Goal: Information Seeking & Learning: Check status

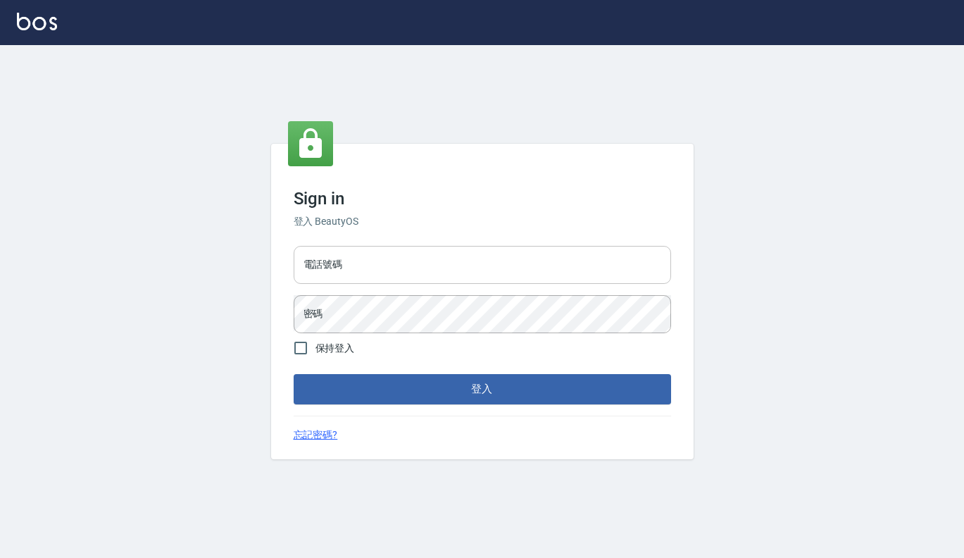
click at [358, 260] on input "電話號碼" at bounding box center [483, 265] width 378 height 38
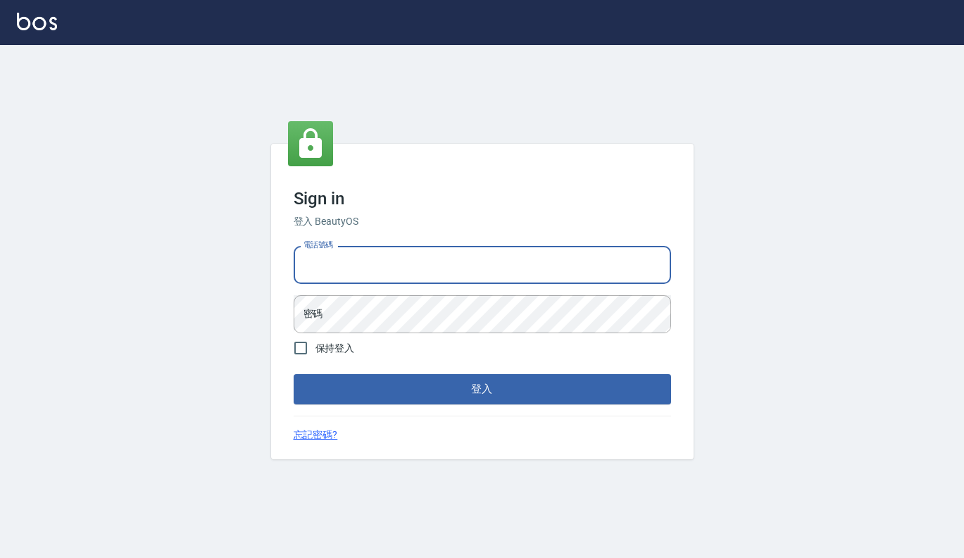
click at [332, 261] on input "電話號碼" at bounding box center [483, 265] width 378 height 38
type input "7812080"
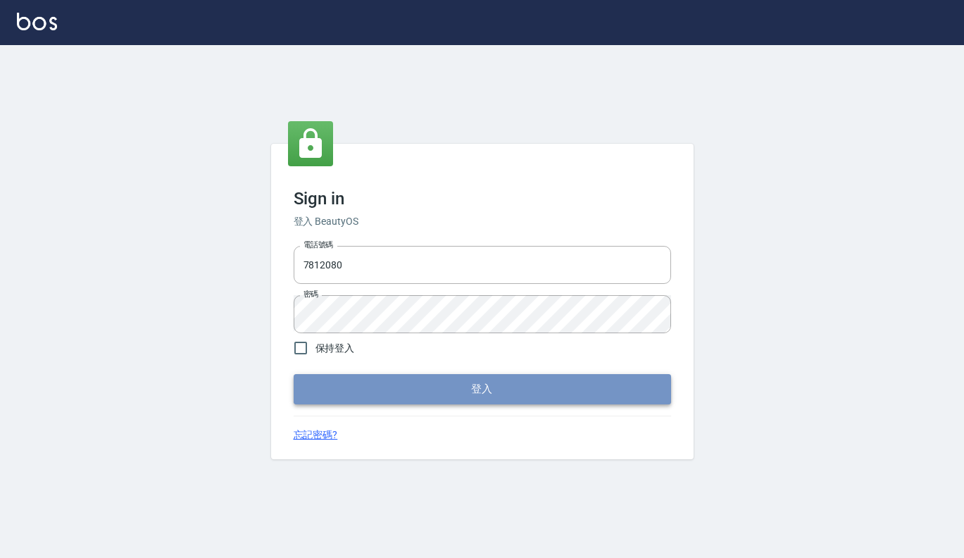
click at [313, 388] on button "登入" at bounding box center [483, 389] width 378 height 30
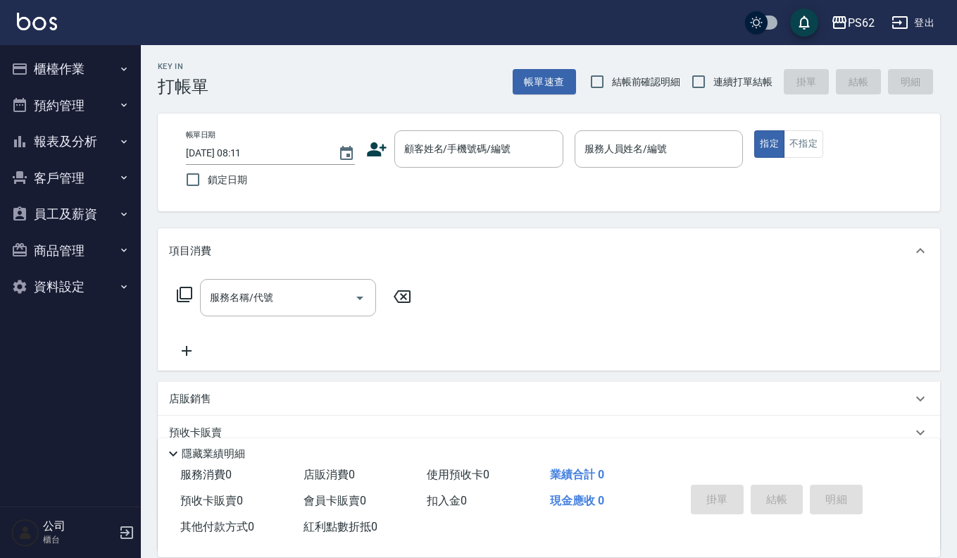
click at [75, 67] on button "櫃檯作業" at bounding box center [71, 69] width 130 height 37
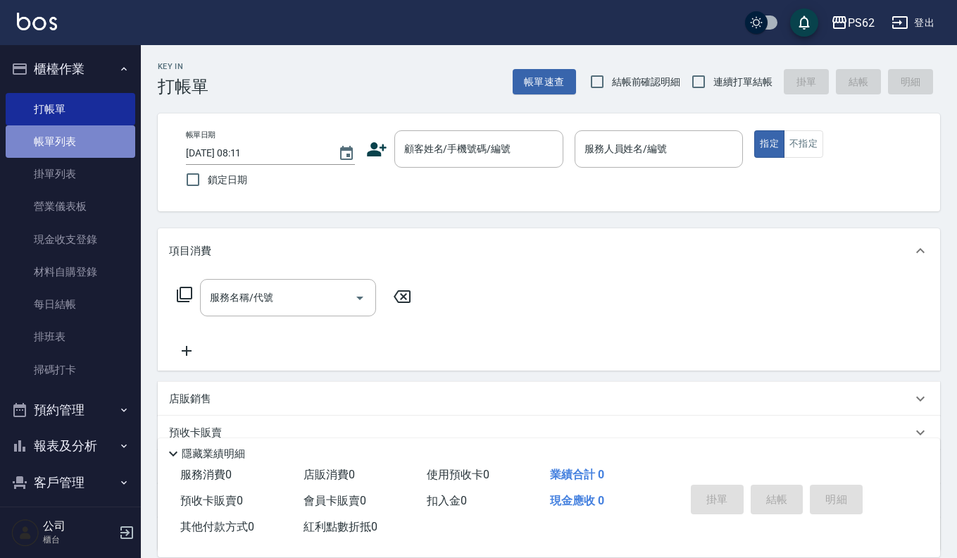
click at [103, 139] on link "帳單列表" at bounding box center [71, 141] width 130 height 32
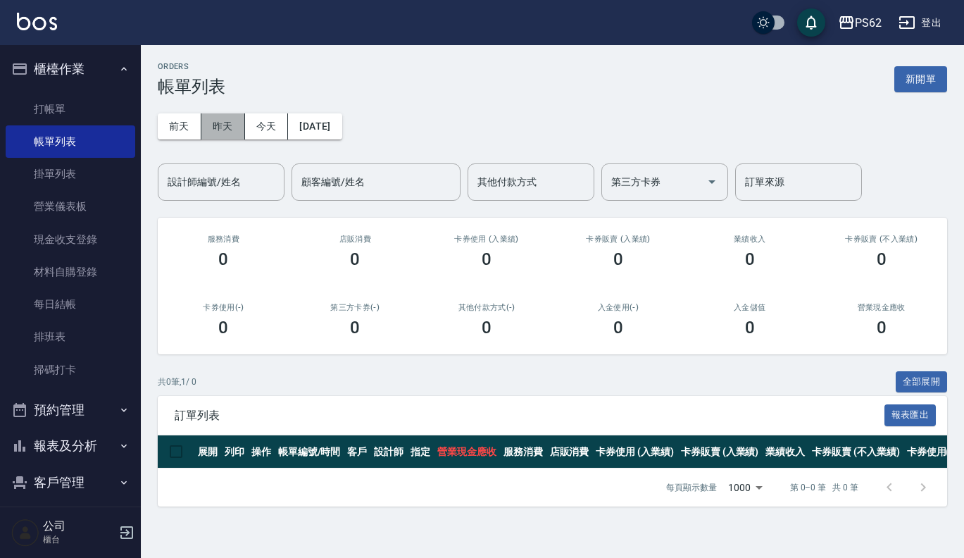
click at [221, 123] on button "昨天" at bounding box center [223, 126] width 44 height 26
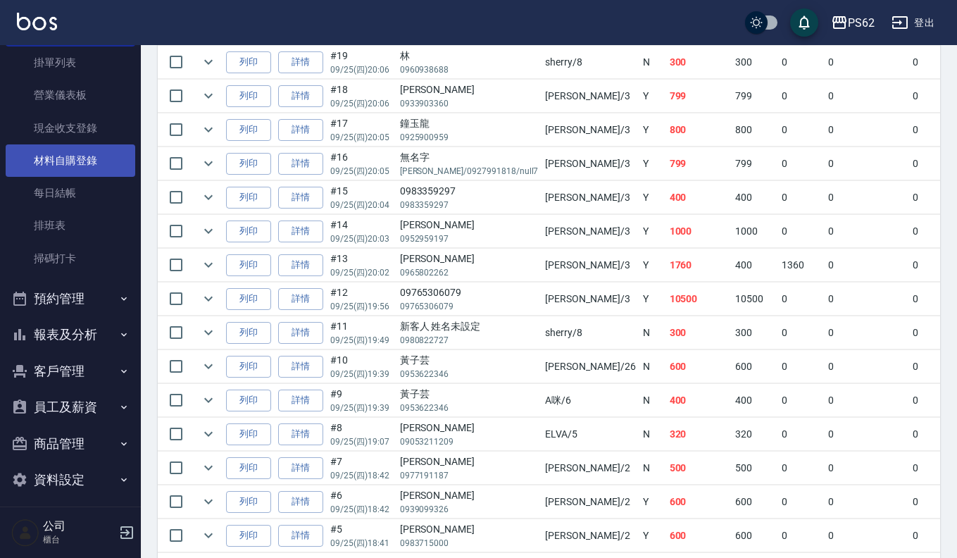
scroll to position [120, 0]
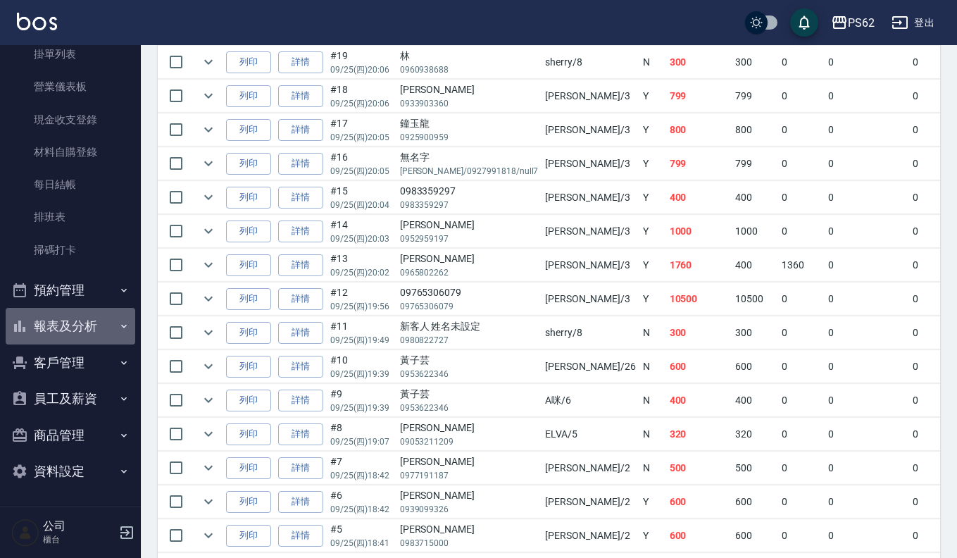
click at [82, 318] on button "報表及分析" at bounding box center [71, 326] width 130 height 37
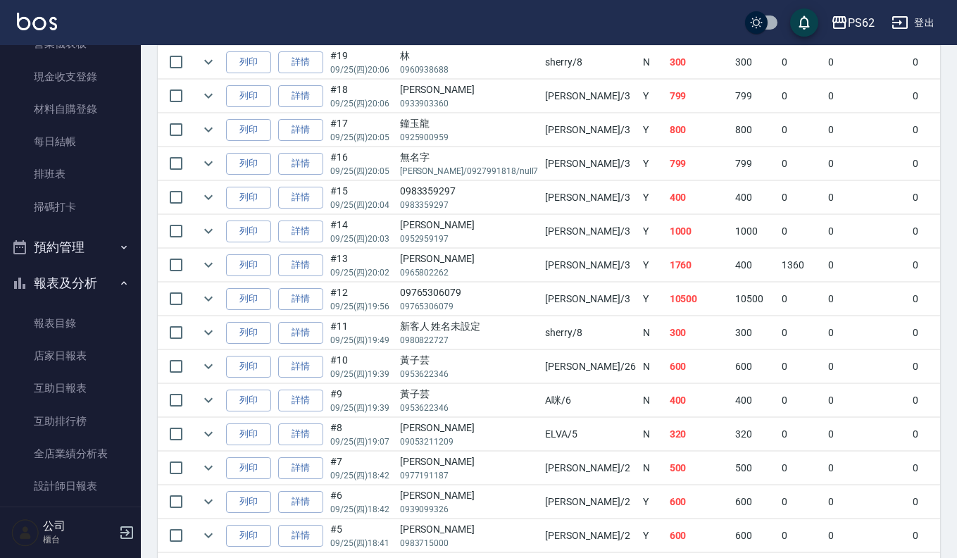
scroll to position [261, 0]
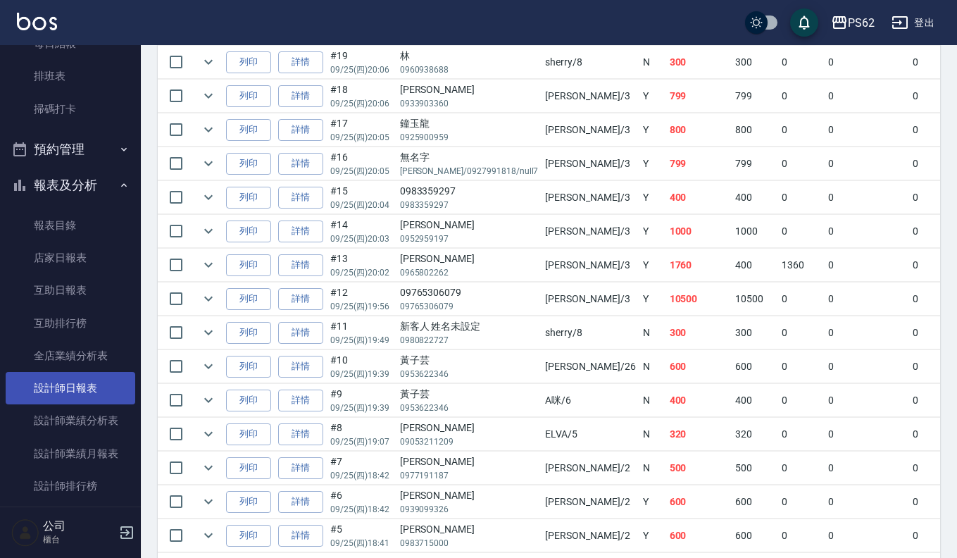
click at [75, 376] on link "設計師日報表" at bounding box center [71, 388] width 130 height 32
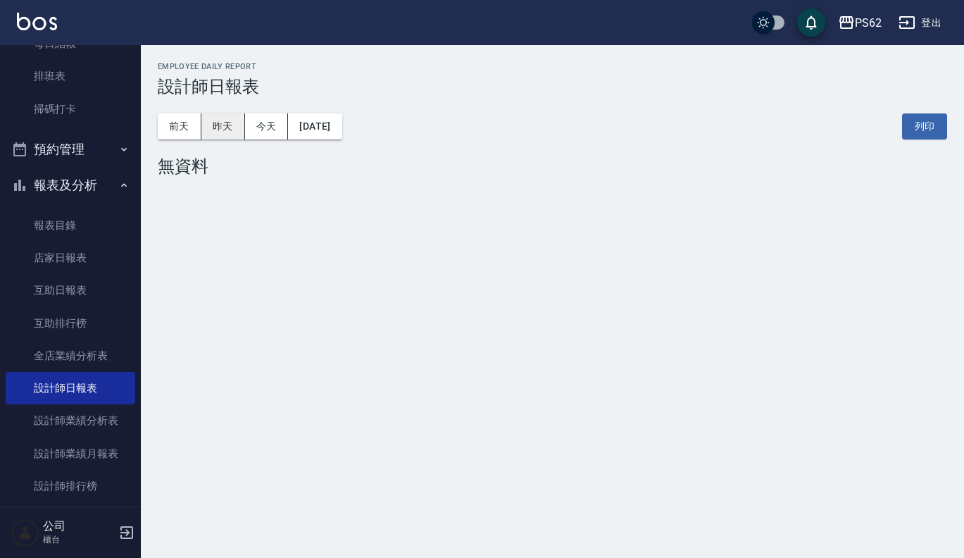
click at [211, 132] on button "昨天" at bounding box center [223, 126] width 44 height 26
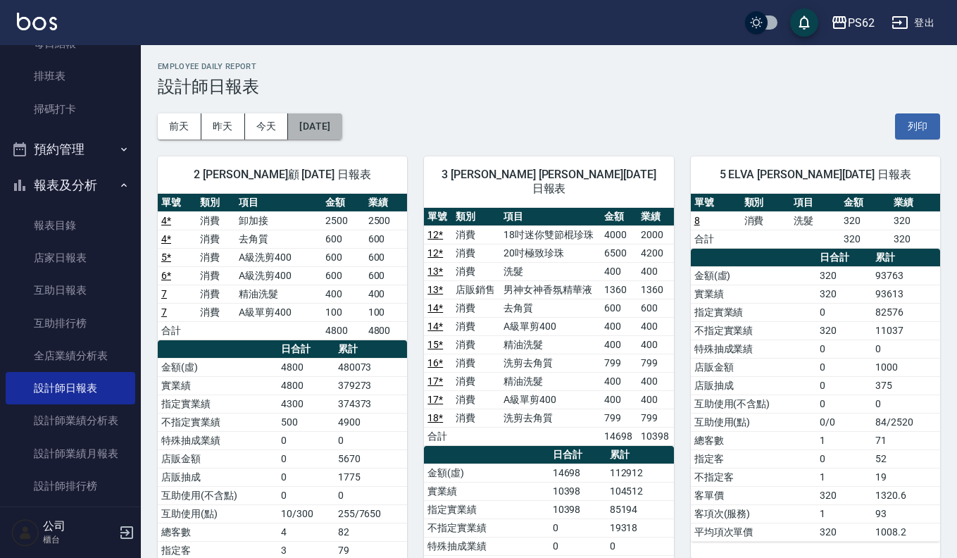
click at [342, 125] on button "[DATE]" at bounding box center [315, 126] width 54 height 26
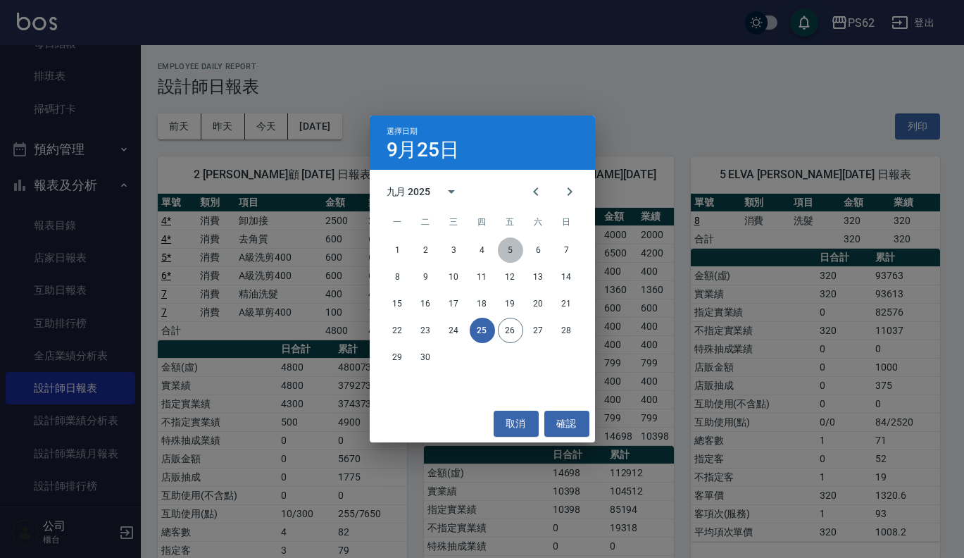
click at [511, 251] on button "5" at bounding box center [510, 249] width 25 height 25
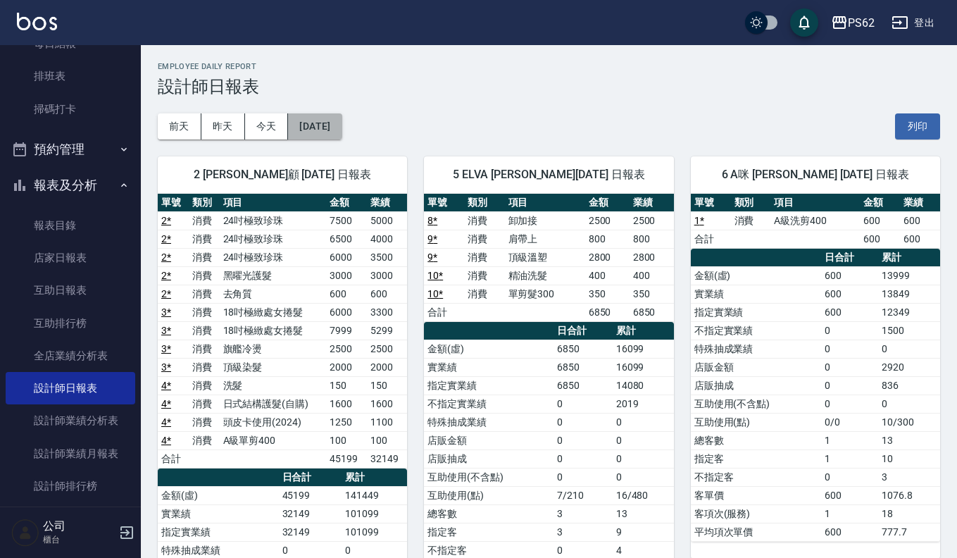
click at [342, 127] on button "[DATE]" at bounding box center [315, 126] width 54 height 26
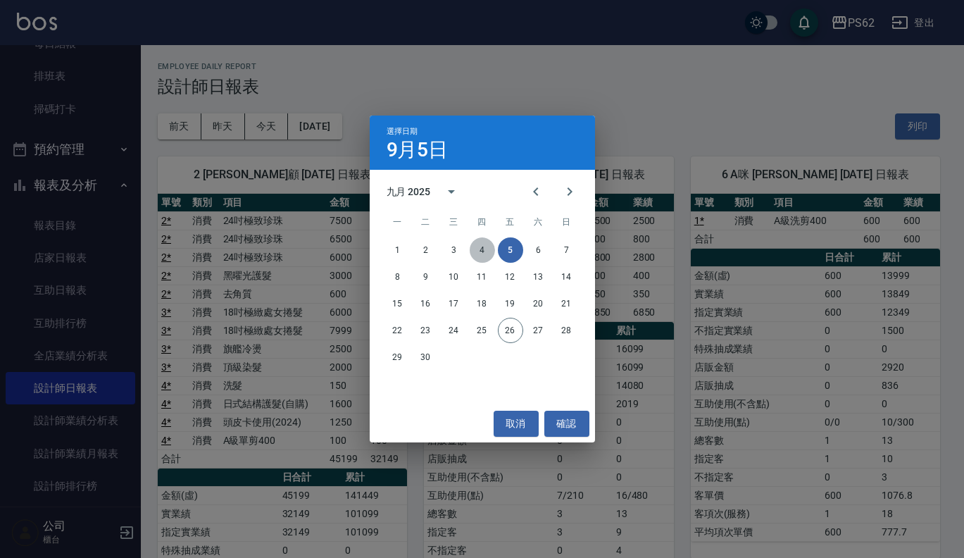
click at [482, 250] on button "4" at bounding box center [482, 249] width 25 height 25
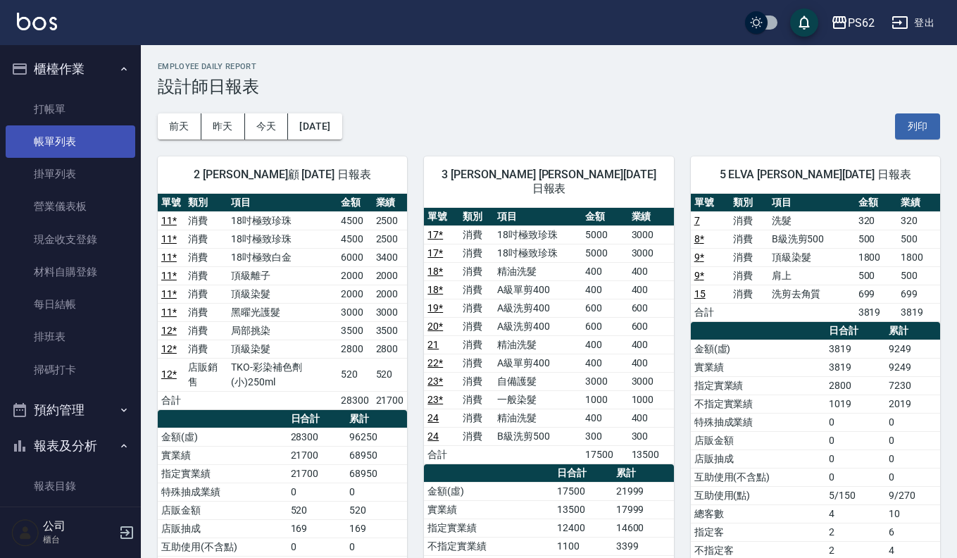
click at [98, 147] on link "帳單列表" at bounding box center [71, 141] width 130 height 32
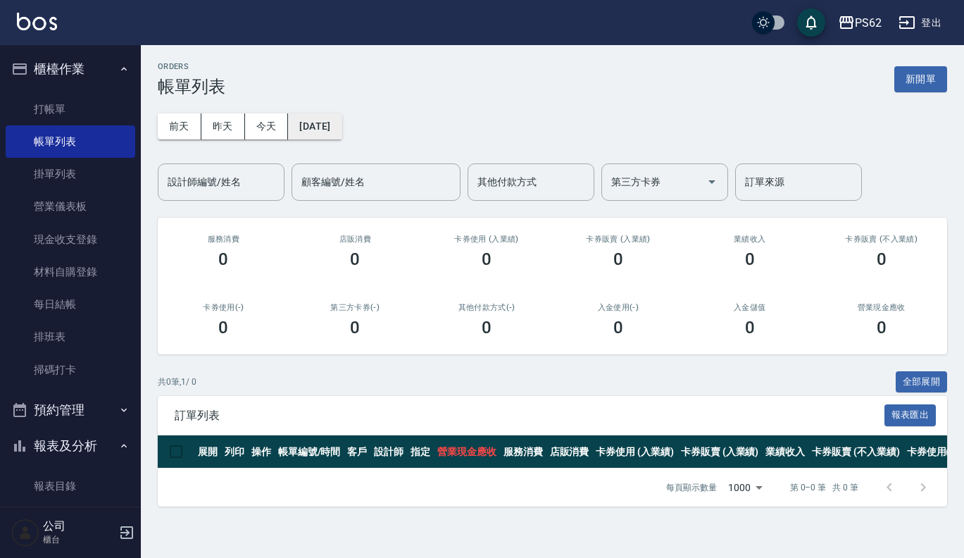
click at [342, 121] on button "[DATE]" at bounding box center [315, 126] width 54 height 26
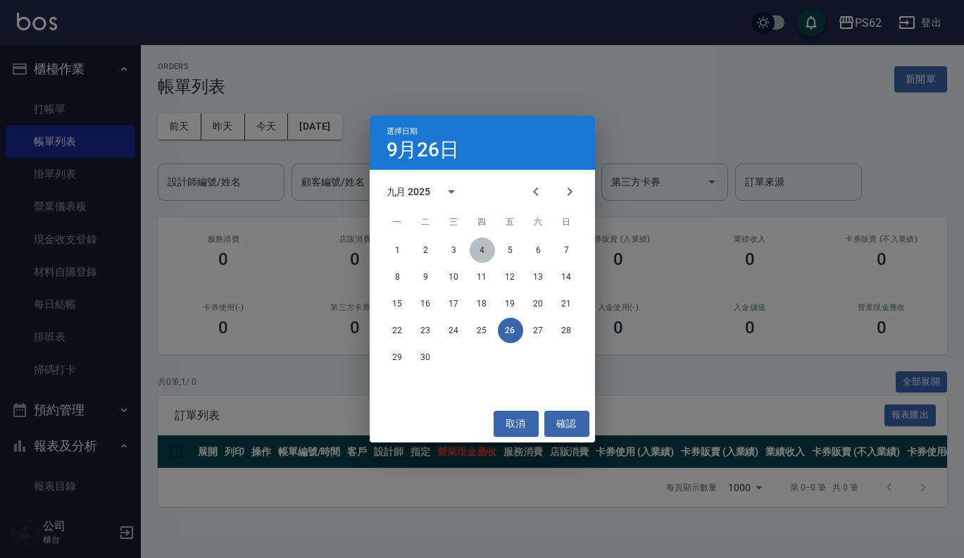
click at [485, 248] on button "4" at bounding box center [482, 249] width 25 height 25
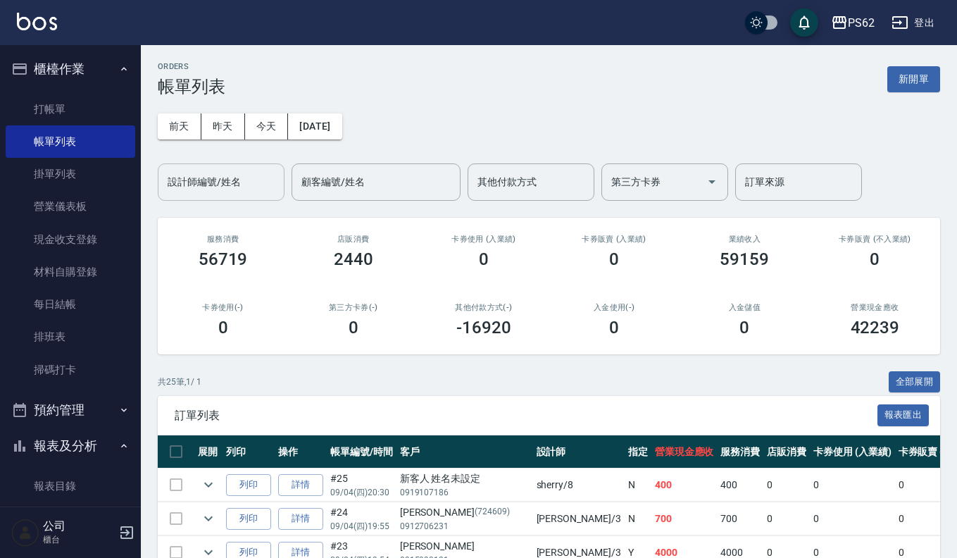
click at [218, 182] on input "設計師編號/姓名" at bounding box center [221, 182] width 114 height 25
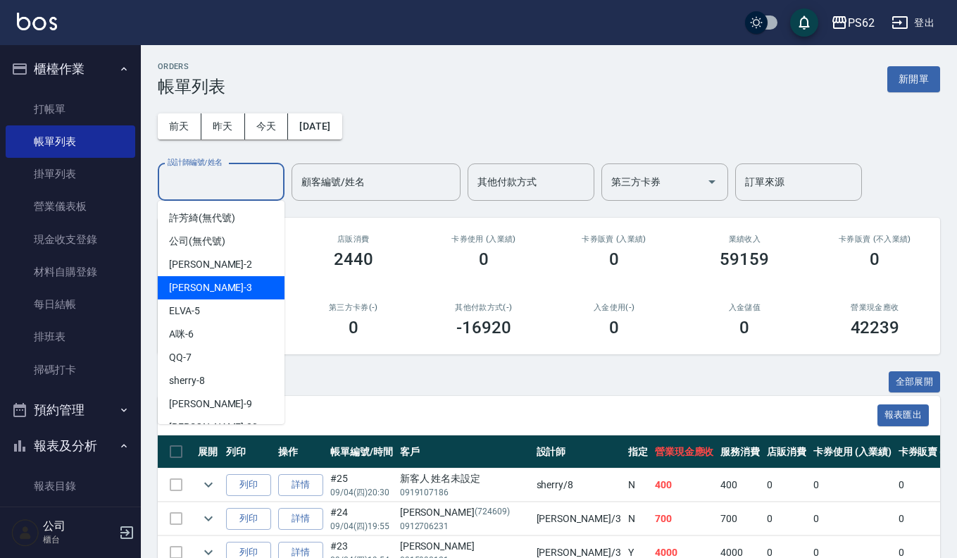
click at [228, 285] on div "[PERSON_NAME] -3" at bounding box center [221, 287] width 127 height 23
type input "[PERSON_NAME]-3"
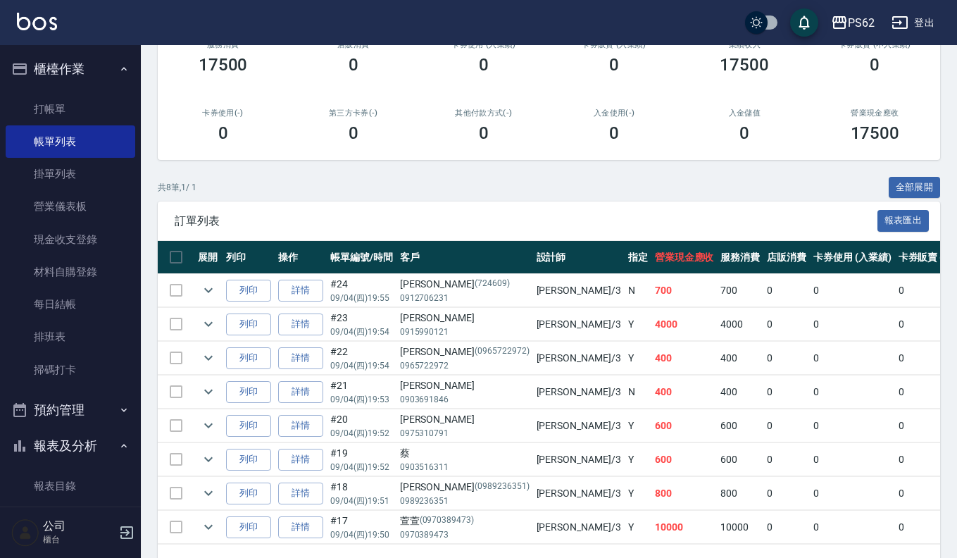
scroll to position [247, 0]
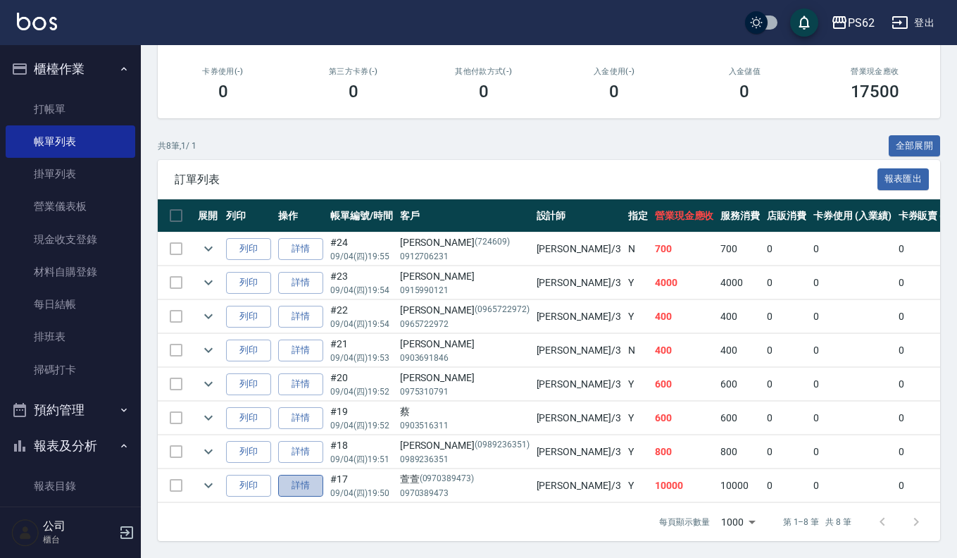
click at [314, 475] on link "詳情" at bounding box center [300, 486] width 45 height 22
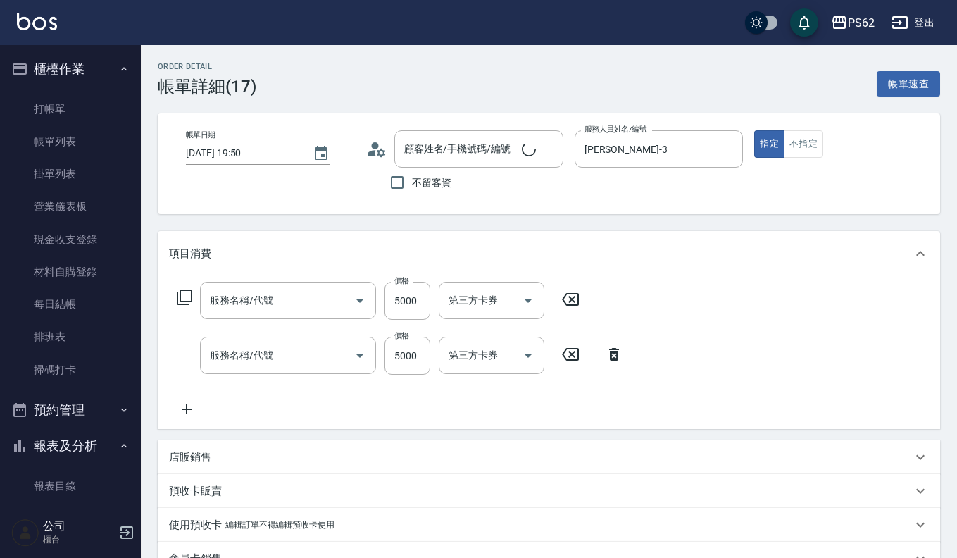
type input "[DATE] 19:50"
type input "[PERSON_NAME]-3"
type input "[PERSON_NAME]/0970389473/0970389473"
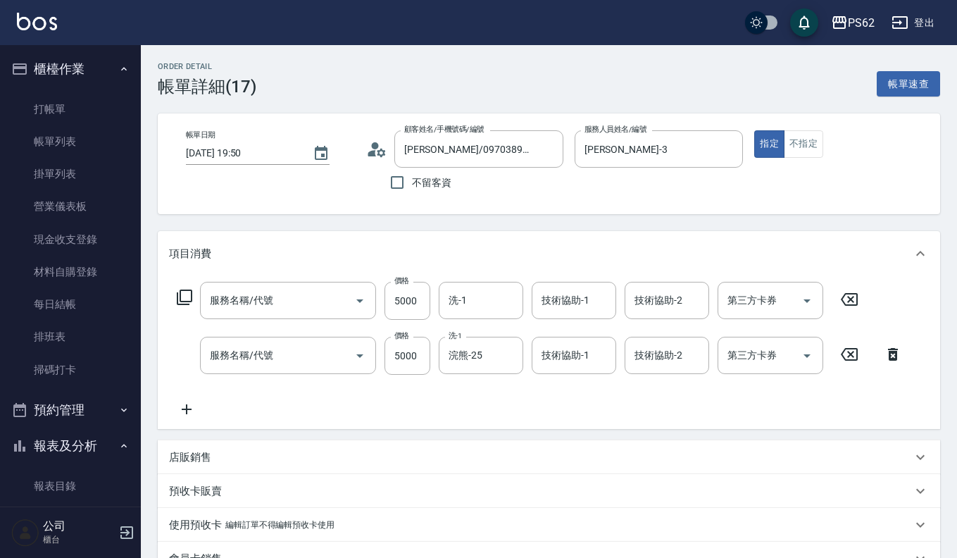
type input "18吋極致珍珠(989)"
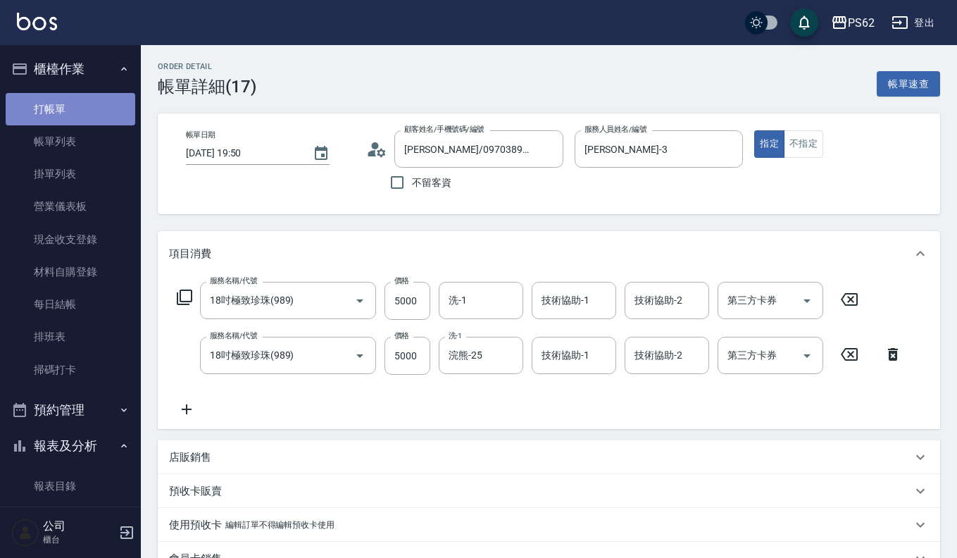
click at [91, 121] on link "打帳單" at bounding box center [71, 109] width 130 height 32
